Goal: Task Accomplishment & Management: Manage account settings

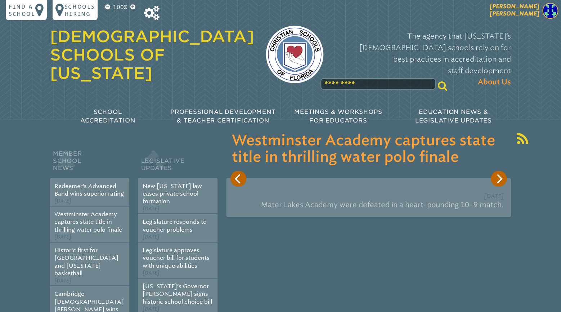
click at [532, 11] on span "[PERSON_NAME]" at bounding box center [514, 10] width 50 height 14
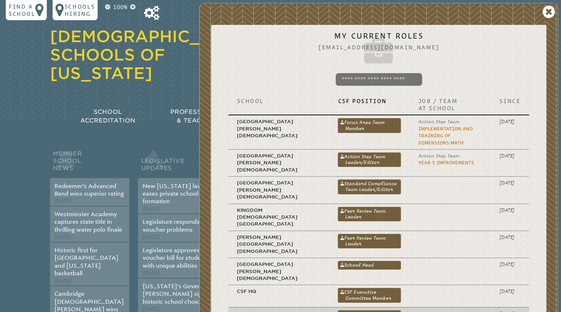
click at [358, 310] on link "CSF Executive Director" at bounding box center [368, 317] width 63 height 14
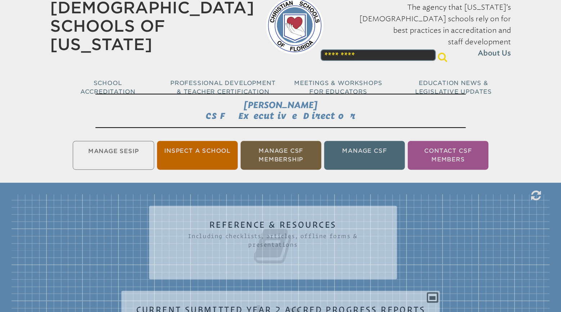
scroll to position [76, 0]
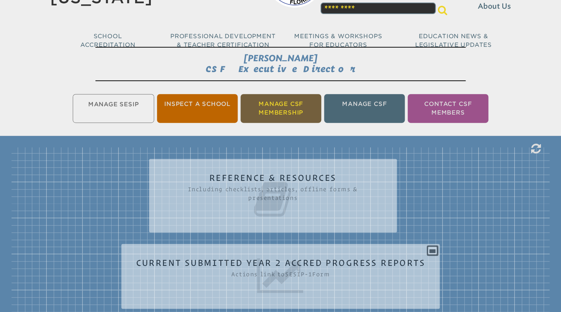
click at [281, 107] on li "Manage CSF Membership" at bounding box center [280, 108] width 81 height 29
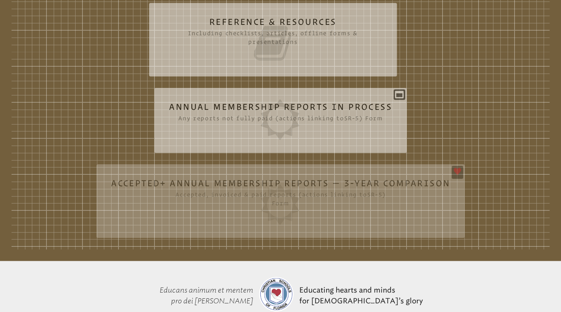
scroll to position [232, 0]
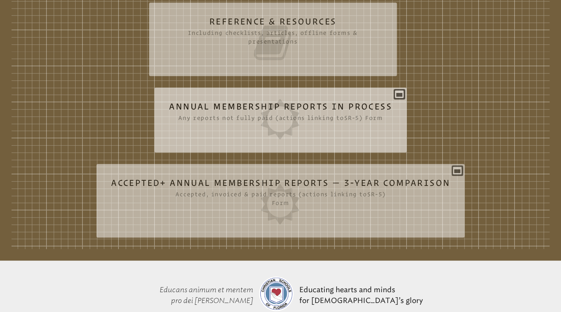
click at [346, 104] on icon at bounding box center [280, 119] width 223 height 40
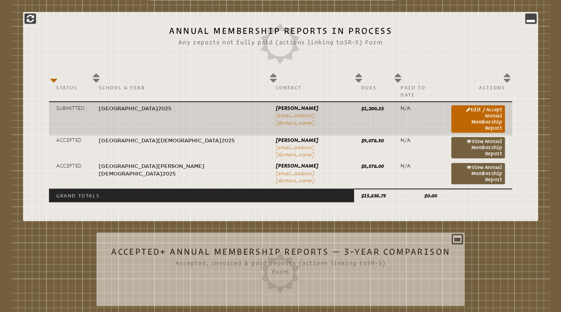
scroll to position [346, 0]
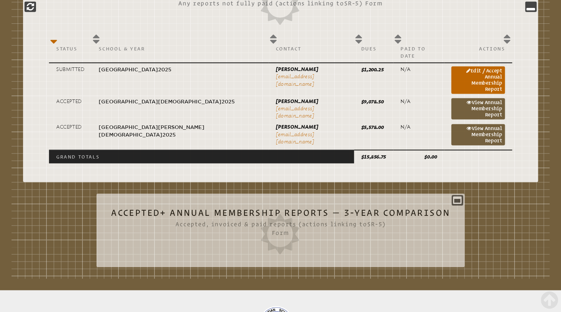
click at [290, 214] on icon at bounding box center [280, 234] width 339 height 40
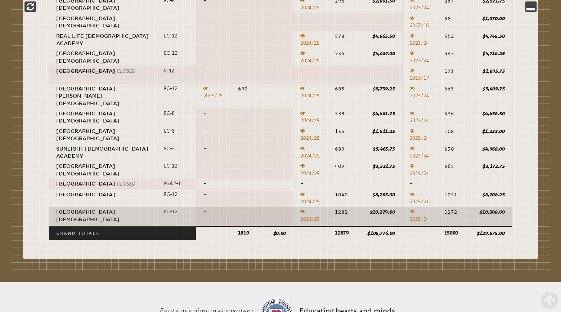
scroll to position [1173, 0]
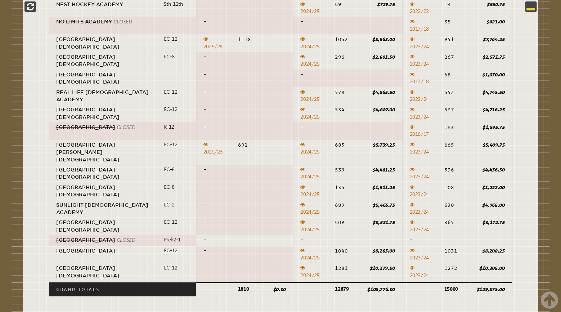
click at [528, 8] on icon at bounding box center [530, 6] width 9 height 9
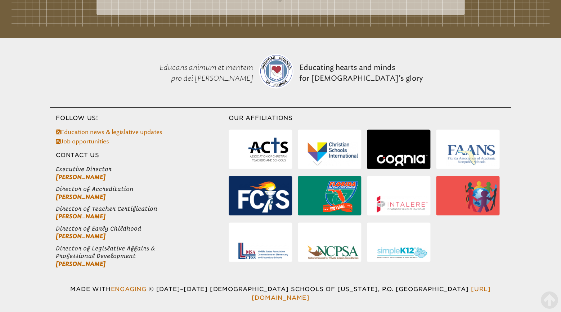
scroll to position [432, 0]
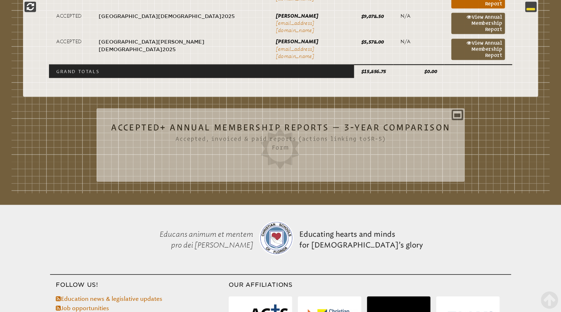
click at [526, 8] on icon at bounding box center [530, 6] width 9 height 9
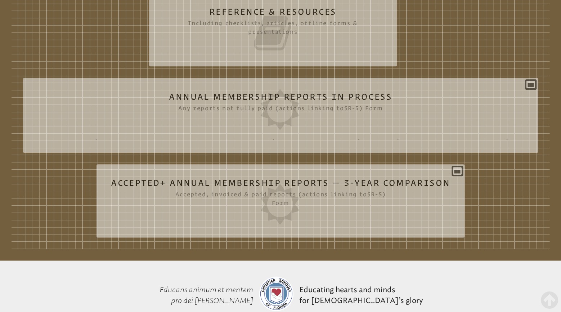
scroll to position [237, 0]
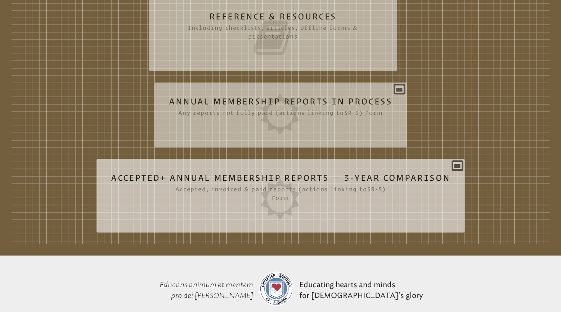
click at [389, 179] on icon at bounding box center [280, 199] width 339 height 40
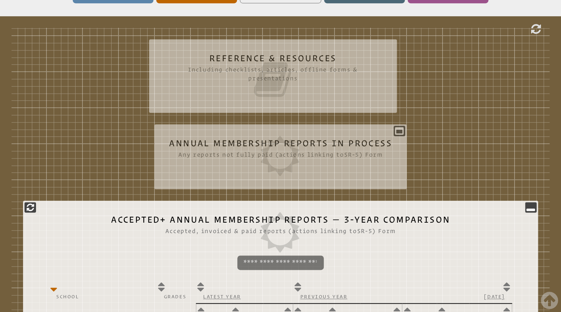
scroll to position [158, 0]
